Goal: Information Seeking & Learning: Check status

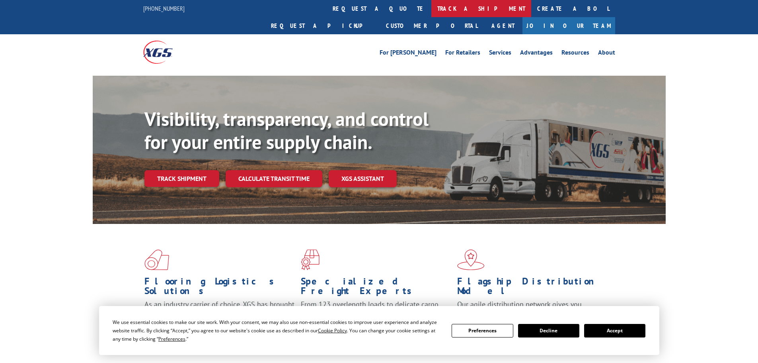
click at [432, 4] on link "track a shipment" at bounding box center [482, 8] width 100 height 17
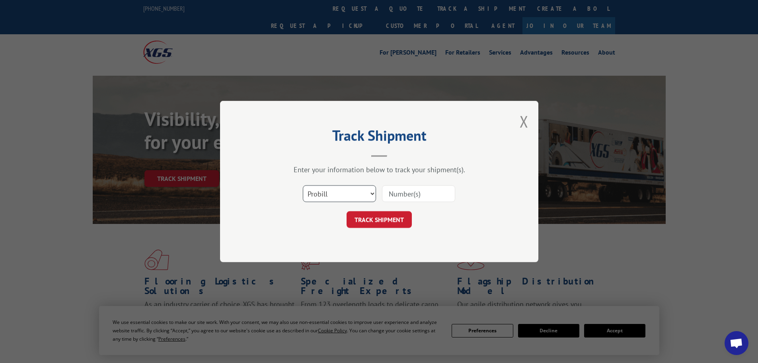
click at [350, 189] on select "Select category... Probill BOL PO" at bounding box center [339, 193] width 73 height 17
select select "bol"
click at [303, 185] on select "Select category... Probill BOL PO" at bounding box center [339, 193] width 73 height 17
click at [402, 195] on input at bounding box center [418, 193] width 73 height 17
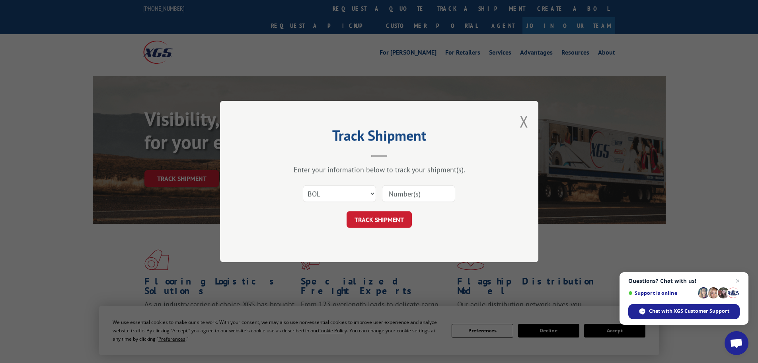
paste input "17228540"
type input "17228540"
click at [378, 220] on button "TRACK SHIPMENT" at bounding box center [379, 219] width 65 height 17
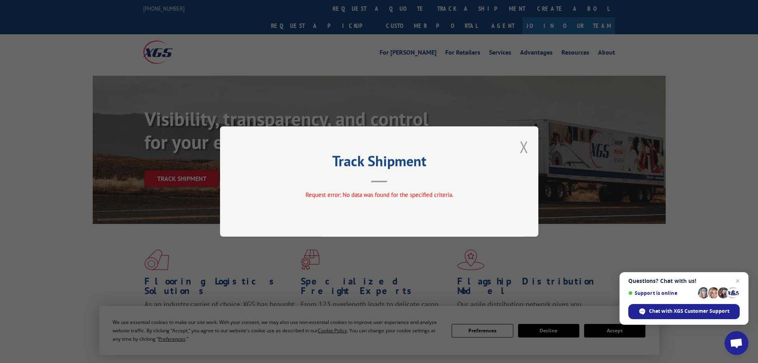
click at [525, 148] on button "Close modal" at bounding box center [524, 146] width 9 height 21
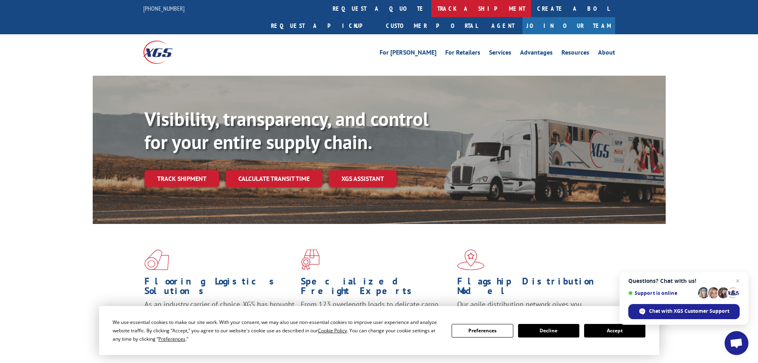
click at [432, 10] on link "track a shipment" at bounding box center [482, 8] width 100 height 17
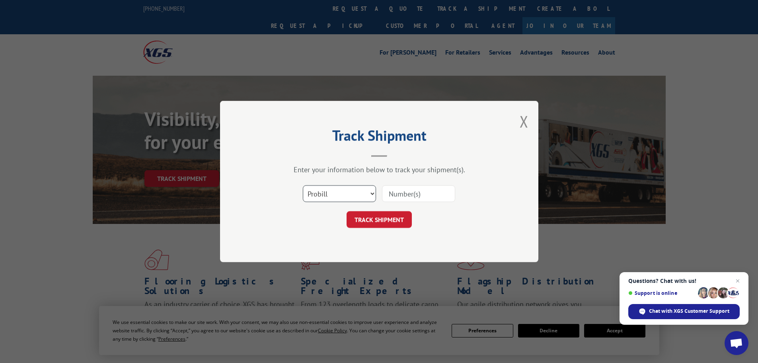
click at [324, 192] on select "Select category... Probill BOL PO" at bounding box center [339, 193] width 73 height 17
click at [412, 191] on input at bounding box center [418, 193] width 73 height 17
paste input "17228540"
type input "17228540"
click at [367, 230] on div "Track Shipment Enter your information below to track your shipment(s). Select c…" at bounding box center [379, 181] width 318 height 161
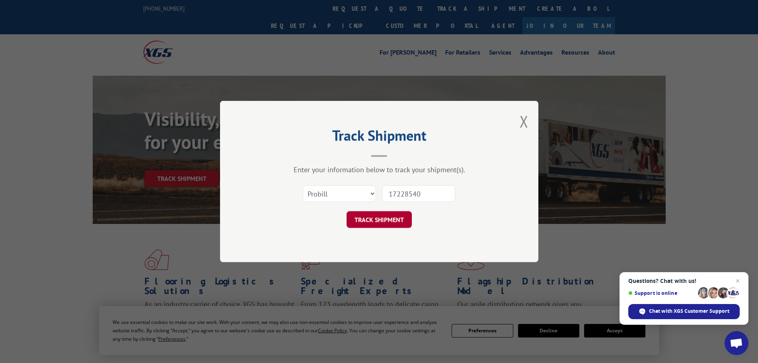
click at [368, 219] on button "TRACK SHIPMENT" at bounding box center [379, 219] width 65 height 17
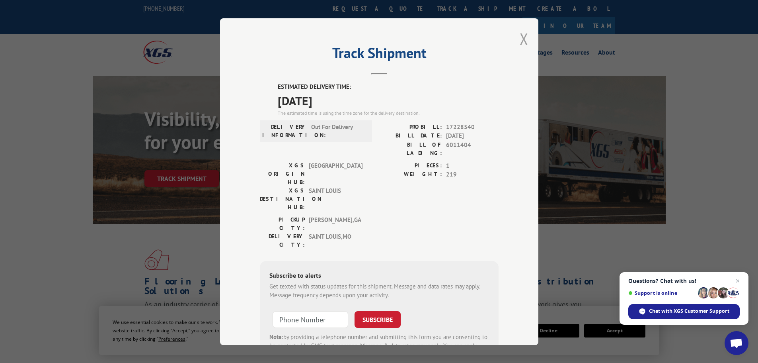
click at [520, 40] on button "Close modal" at bounding box center [524, 38] width 9 height 21
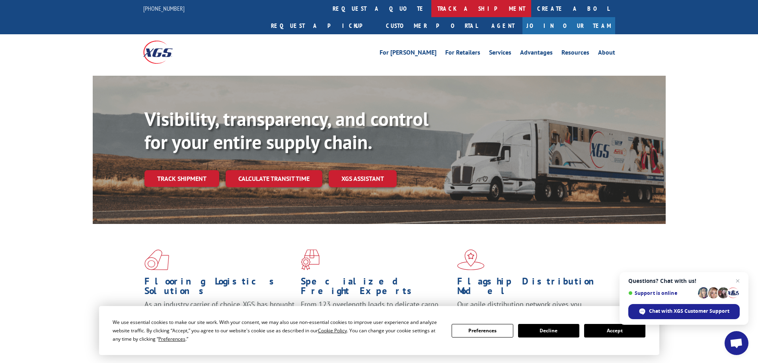
click at [432, 12] on link "track a shipment" at bounding box center [482, 8] width 100 height 17
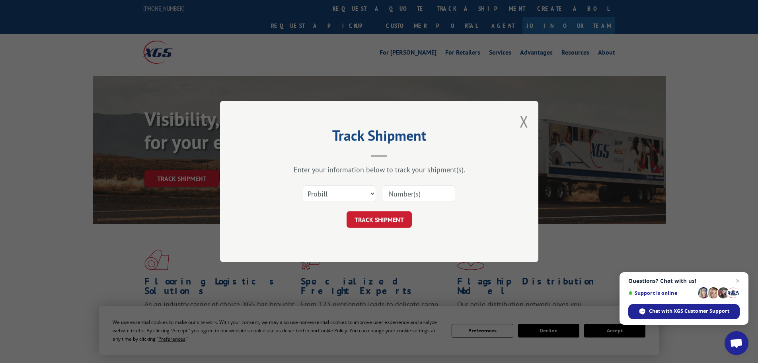
click at [416, 196] on input at bounding box center [418, 193] width 73 height 17
paste input "17228540"
type input "17228540"
click at [395, 221] on button "TRACK SHIPMENT" at bounding box center [379, 219] width 65 height 17
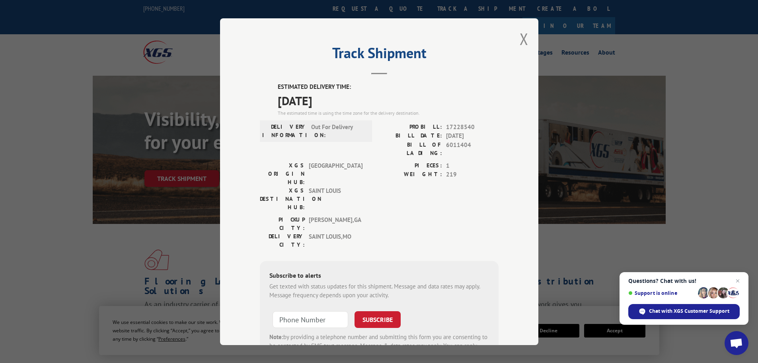
click at [515, 41] on div "Track Shipment ESTIMATED DELIVERY TIME: [DATE] The estimated time is using the …" at bounding box center [379, 181] width 318 height 326
click at [526, 37] on div "Track Shipment ESTIMATED DELIVERY TIME: [DATE] The estimated time is using the …" at bounding box center [379, 181] width 318 height 326
click at [513, 39] on div "Track Shipment ESTIMATED DELIVERY TIME: [DATE] The estimated time is using the …" at bounding box center [379, 181] width 318 height 326
click at [525, 41] on button "Close modal" at bounding box center [524, 38] width 9 height 21
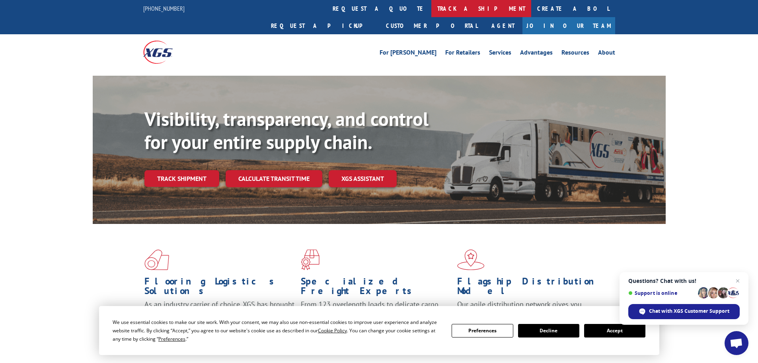
click at [432, 5] on link "track a shipment" at bounding box center [482, 8] width 100 height 17
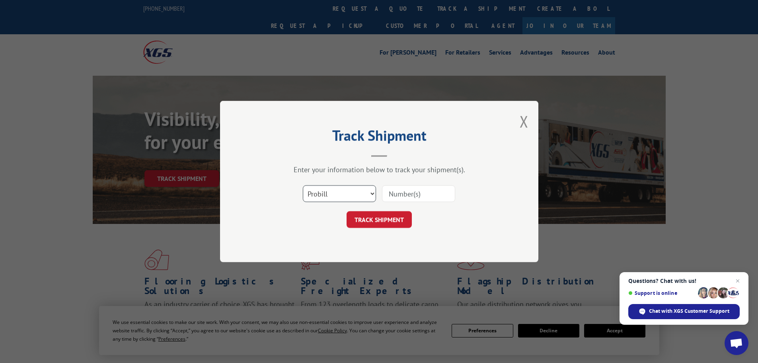
click at [334, 197] on select "Select category... Probill BOL PO" at bounding box center [339, 193] width 73 height 17
click at [303, 185] on select "Select category... Probill BOL PO" at bounding box center [339, 193] width 73 height 17
click at [418, 187] on input at bounding box center [418, 193] width 73 height 17
paste input "17470238"
type input "17470238"
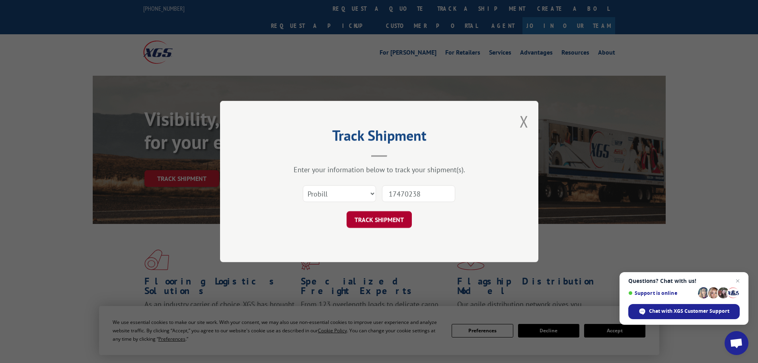
click at [383, 221] on button "TRACK SHIPMENT" at bounding box center [379, 219] width 65 height 17
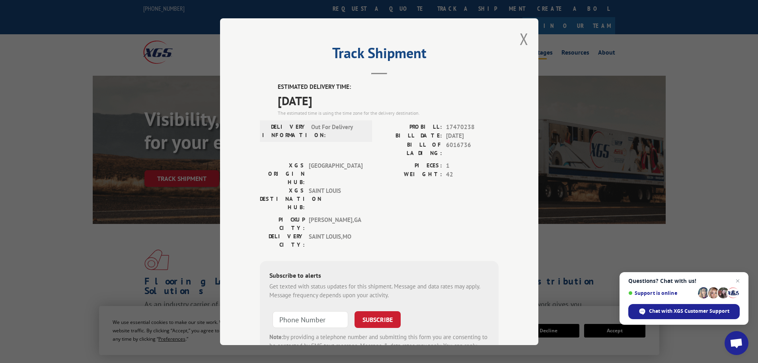
click at [520, 37] on button "Close modal" at bounding box center [524, 38] width 9 height 21
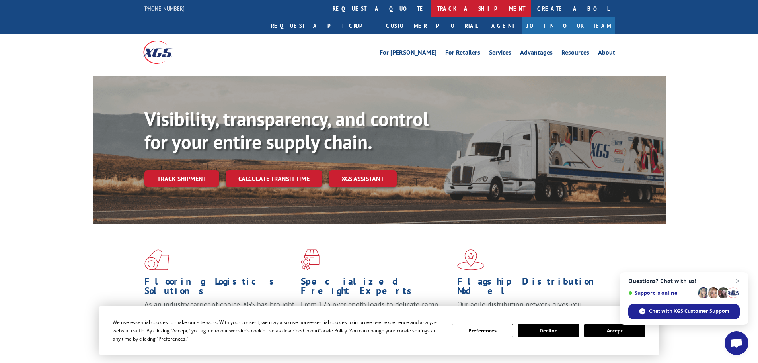
click at [432, 9] on link "track a shipment" at bounding box center [482, 8] width 100 height 17
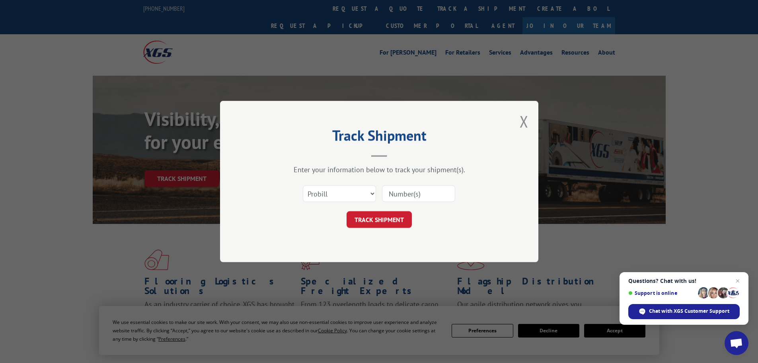
click at [418, 196] on input at bounding box center [418, 193] width 73 height 17
paste input "17228781"
type input "17228781"
click at [383, 215] on button "TRACK SHIPMENT" at bounding box center [379, 219] width 65 height 17
